Goal: Task Accomplishment & Management: Use online tool/utility

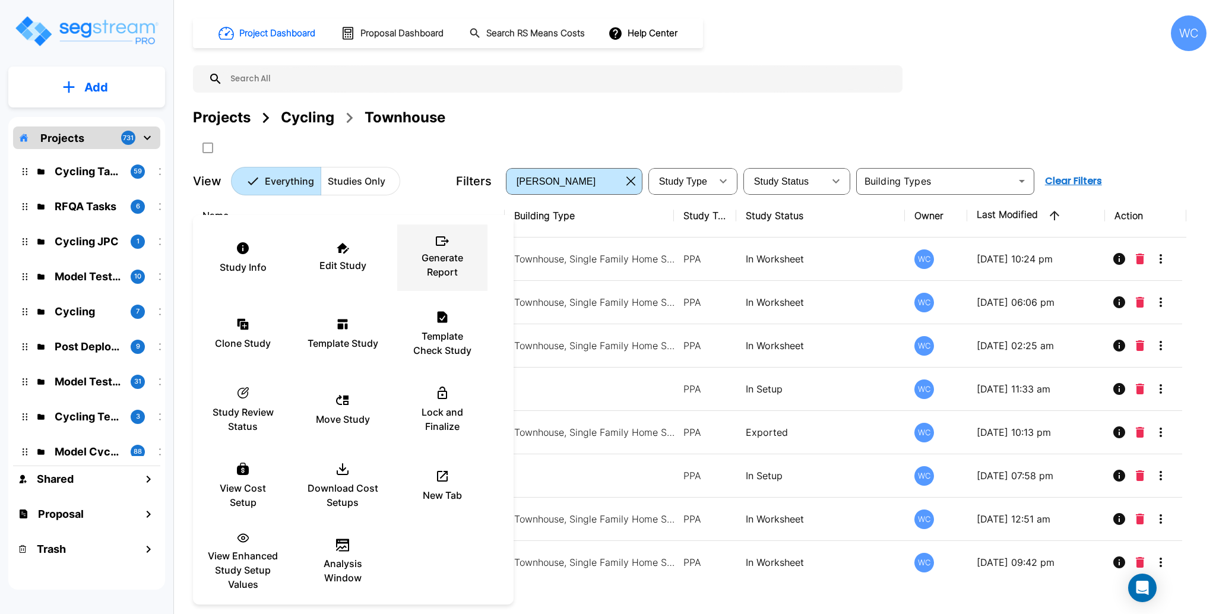
click at [447, 257] on p "Generate Report" at bounding box center [442, 265] width 71 height 29
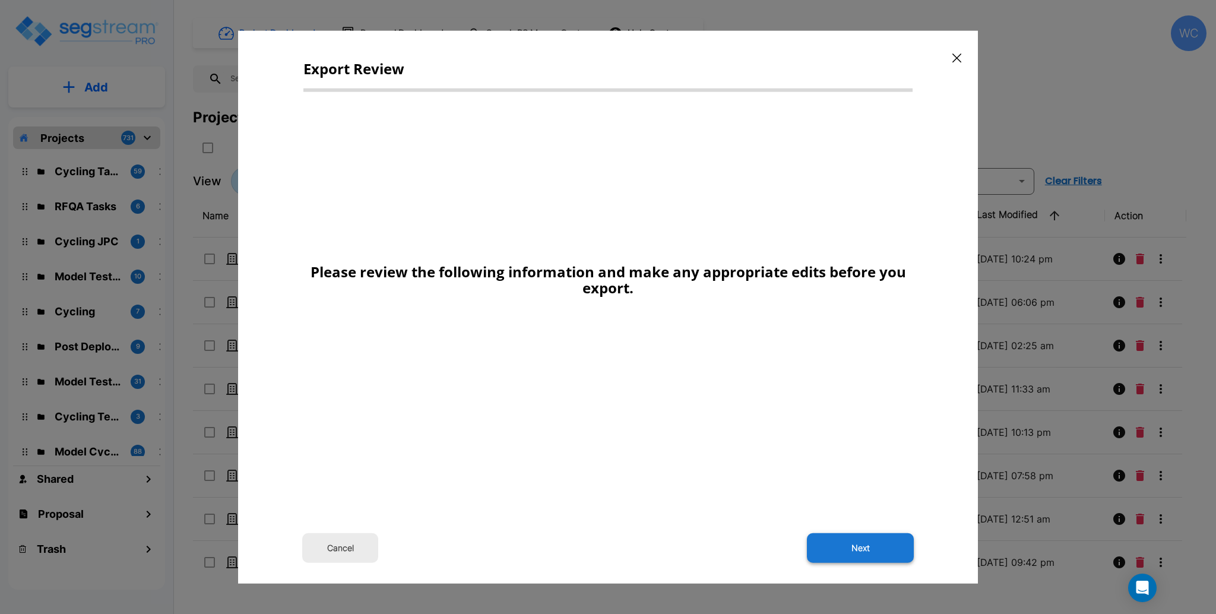
click at [830, 544] on button "Next" at bounding box center [860, 548] width 107 height 30
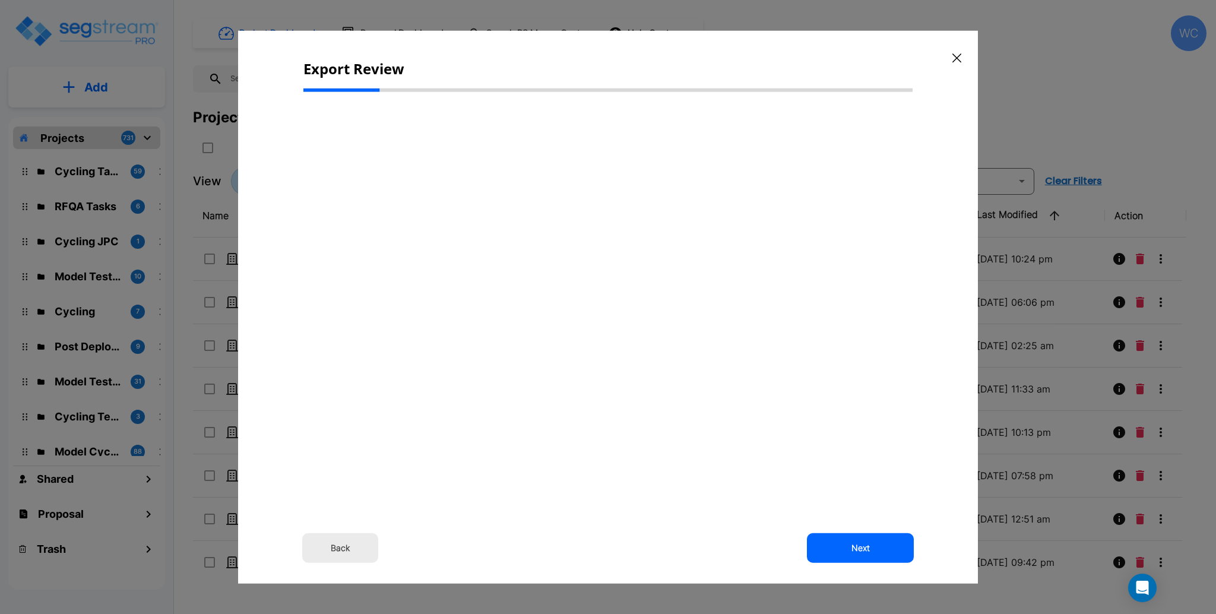
click at [737, 37] on div "Export Review Back Next" at bounding box center [608, 307] width 740 height 553
click at [852, 550] on button "Next" at bounding box center [860, 548] width 107 height 30
click at [862, 563] on div "Back Next" at bounding box center [607, 409] width 609 height 614
click at [863, 552] on button "Next" at bounding box center [860, 548] width 107 height 30
click at [866, 545] on button "Next" at bounding box center [860, 548] width 107 height 30
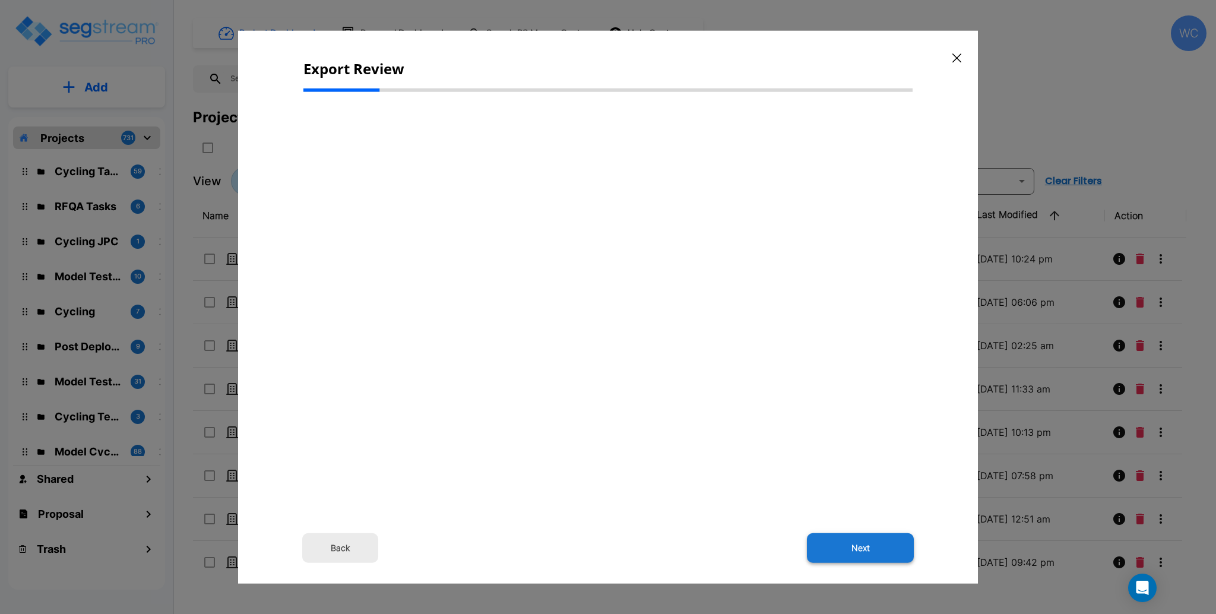
click at [865, 552] on button "Next" at bounding box center [860, 548] width 107 height 30
click at [957, 53] on icon "button" at bounding box center [956, 58] width 9 height 10
click at [962, 56] on div "Project Dashboard Proposal Dashboard Search RS Means Costs Help Center WC Proje…" at bounding box center [700, 105] width 1014 height 180
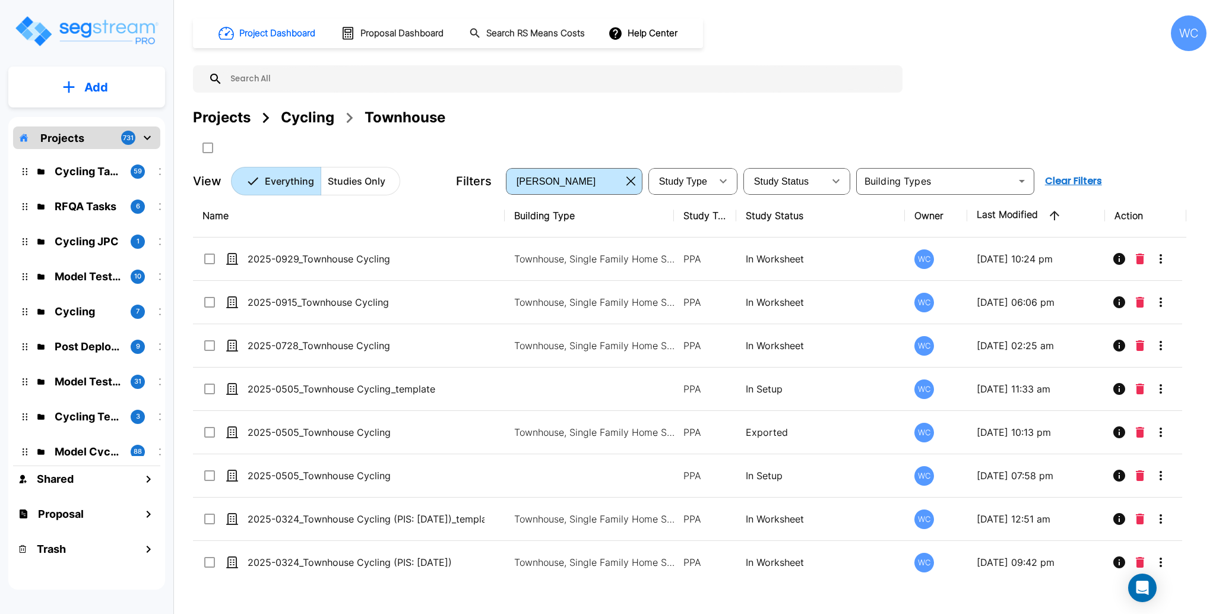
click at [205, 116] on div "Projects" at bounding box center [222, 117] width 58 height 21
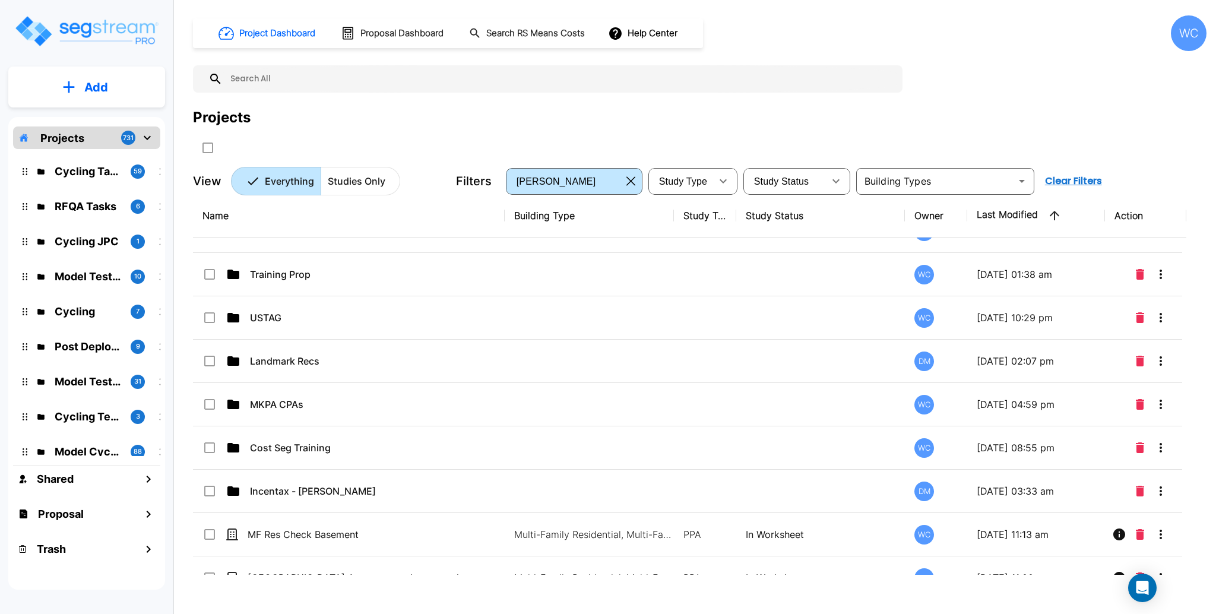
scroll to position [1268, 0]
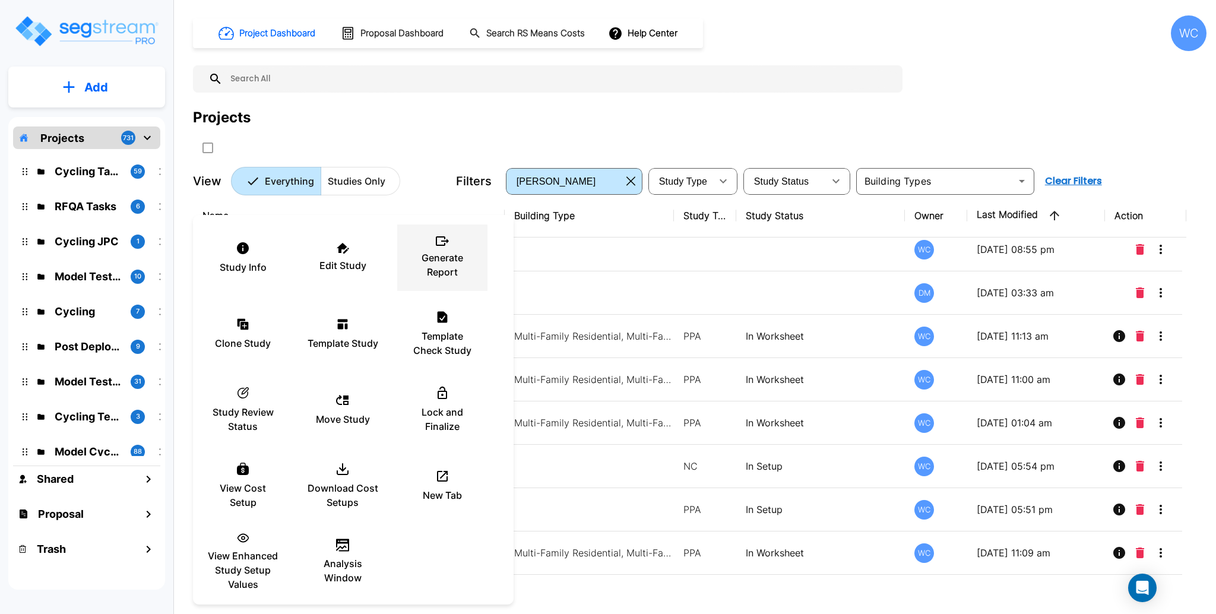
click at [448, 249] on div "Generate Report" at bounding box center [442, 257] width 71 height 59
